Goal: Task Accomplishment & Management: Use online tool/utility

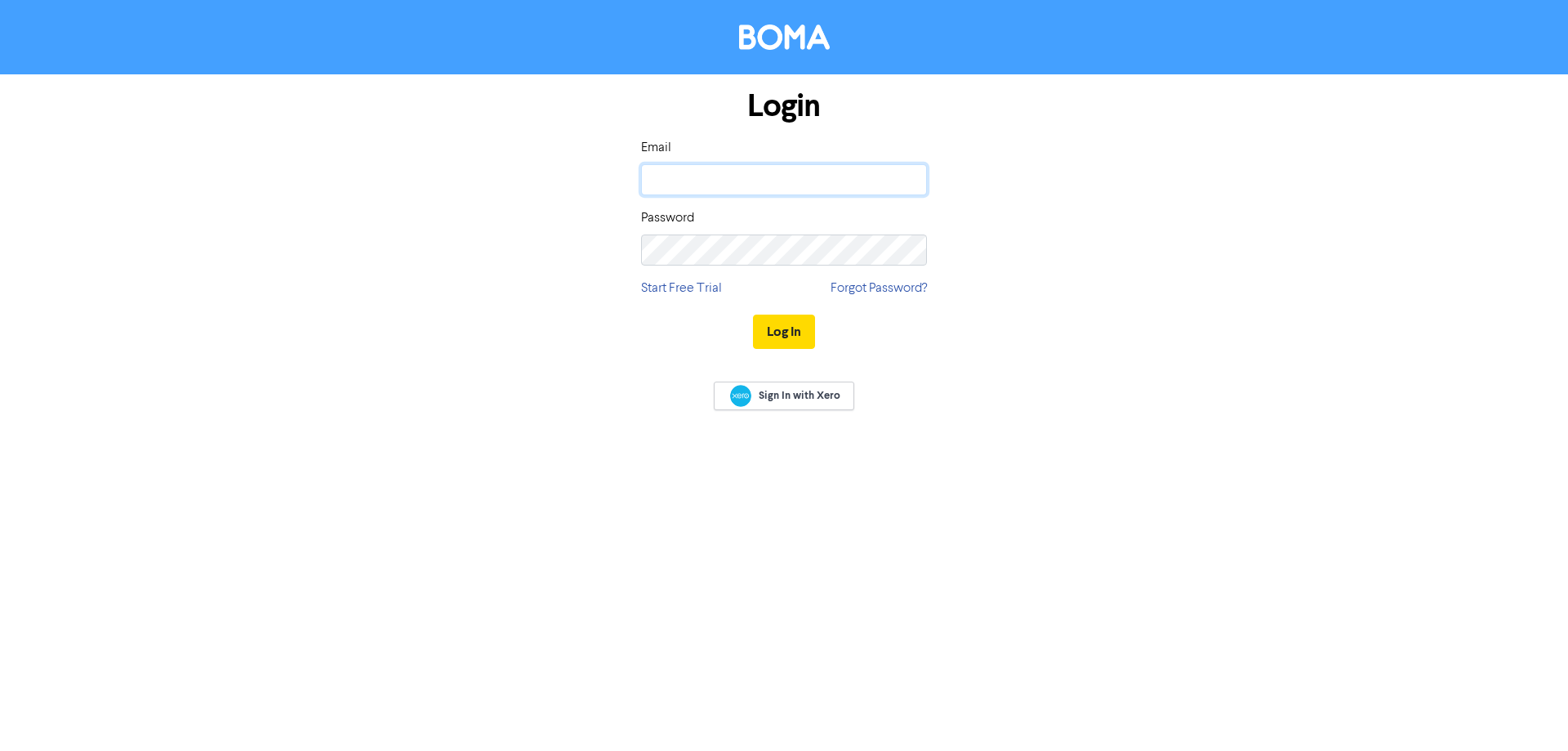
click at [661, 180] on input "email" at bounding box center [784, 180] width 285 height 31
type input "[EMAIL_ADDRESS][DOMAIN_NAME]"
click at [753, 315] on button "Log In" at bounding box center [784, 331] width 62 height 34
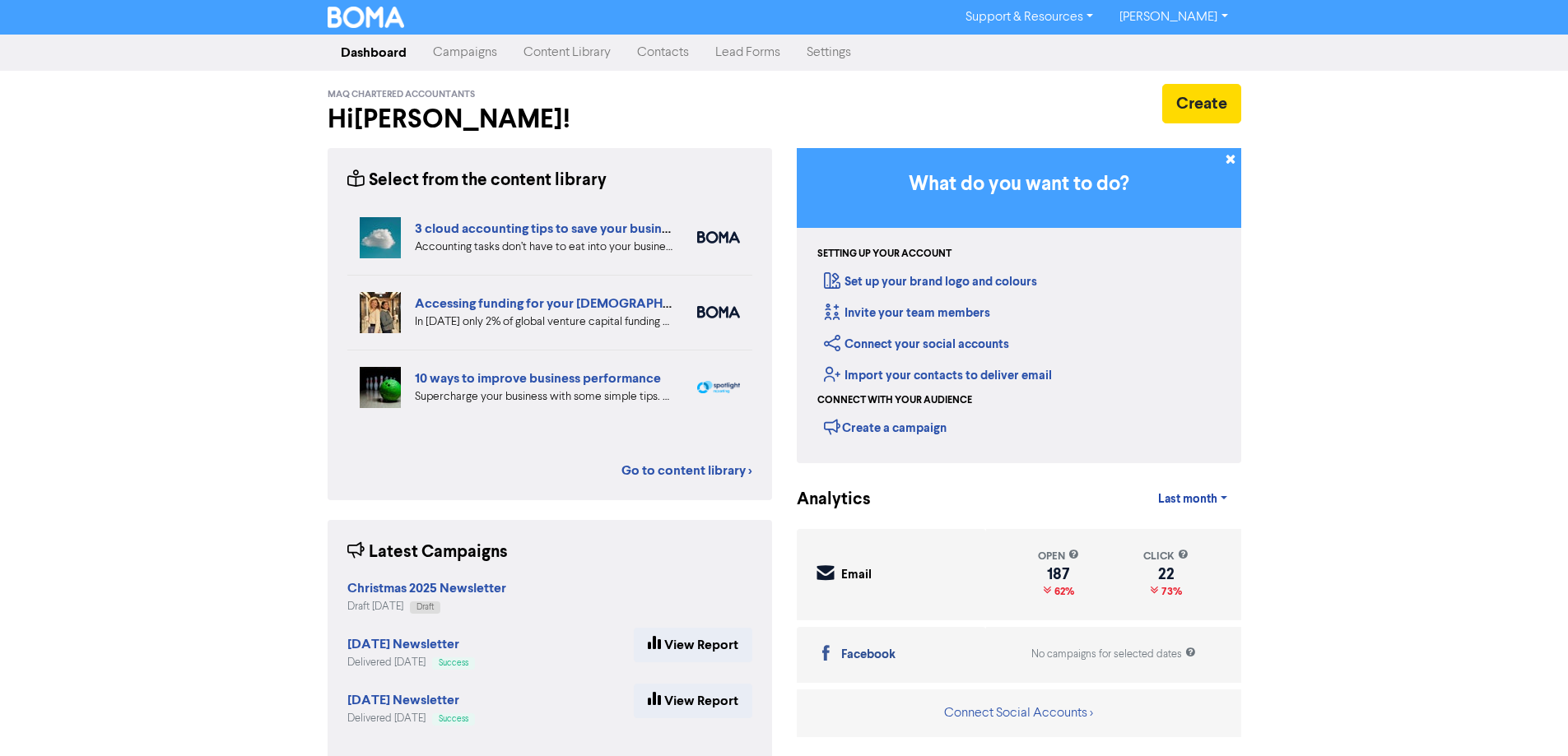
click at [675, 53] on link "Contacts" at bounding box center [663, 53] width 78 height 33
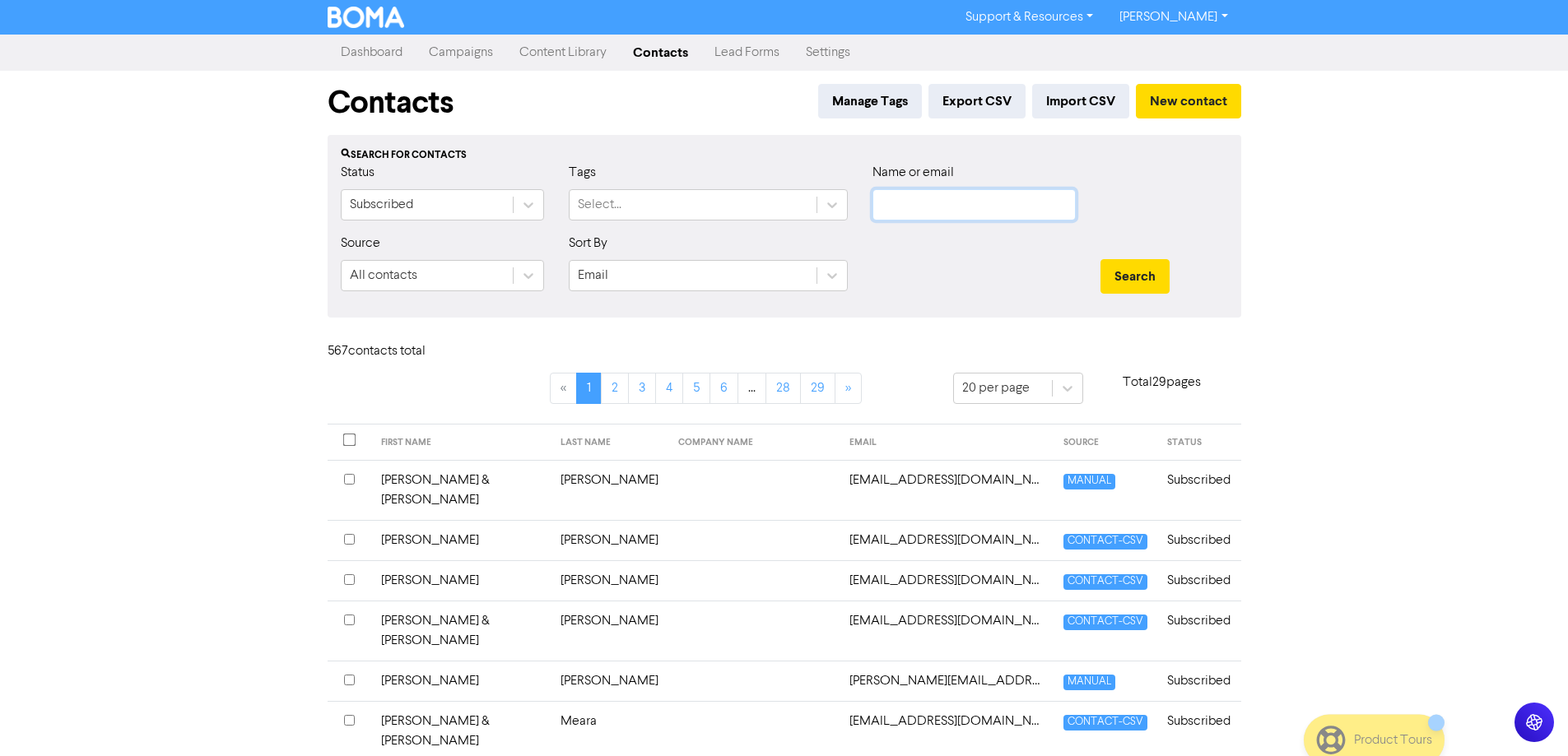
click at [905, 196] on input "text" at bounding box center [974, 204] width 203 height 31
type input "rbn"
click at [1100, 259] on button "Search" at bounding box center [1135, 276] width 69 height 34
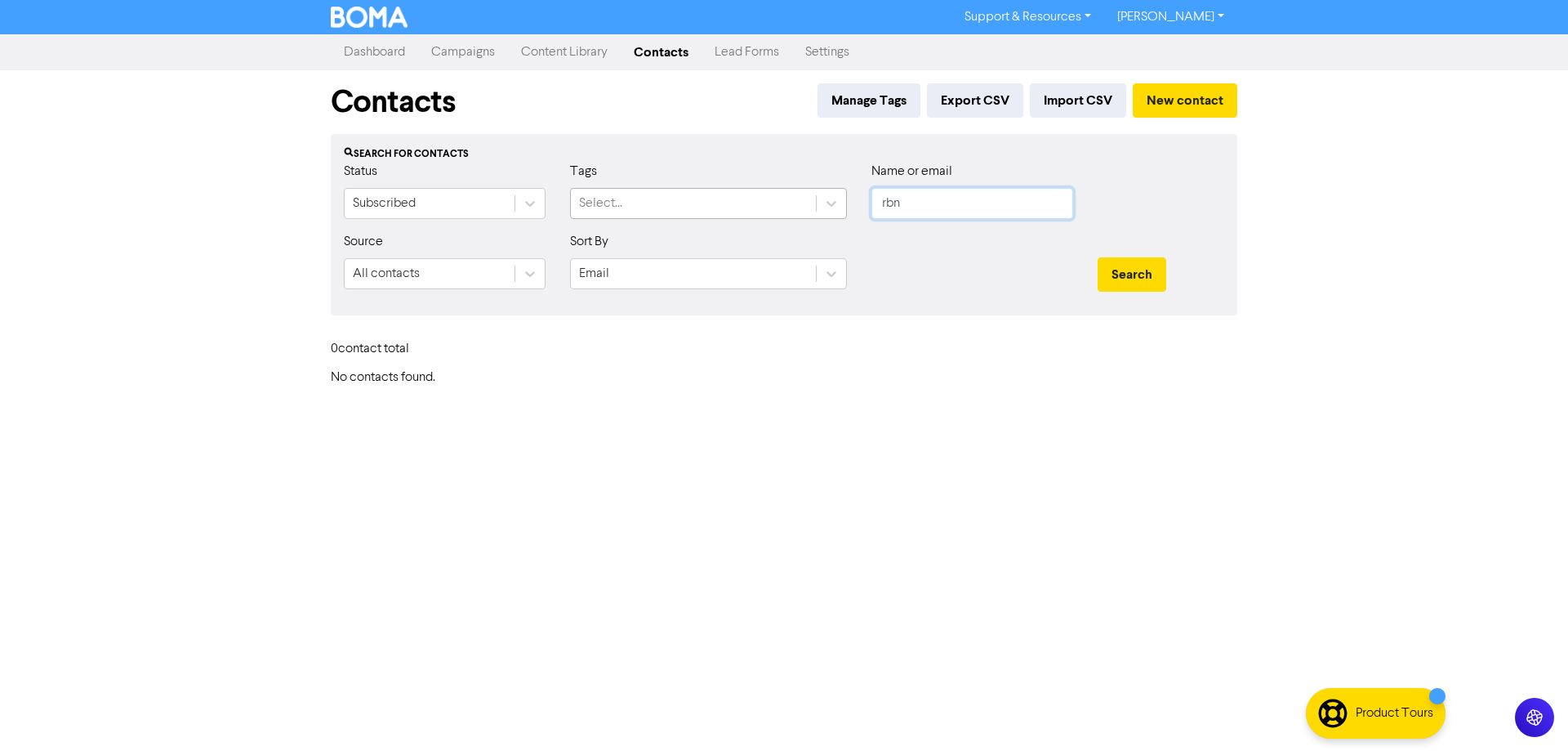
drag, startPoint x: 916, startPoint y: 201, endPoint x: 626, endPoint y: 197, distance: 290.0
click at [626, 197] on div "Status Subscribed Tags Select... Name or email rbn" at bounding box center [784, 197] width 905 height 70
